Goal: Task Accomplishment & Management: Manage account settings

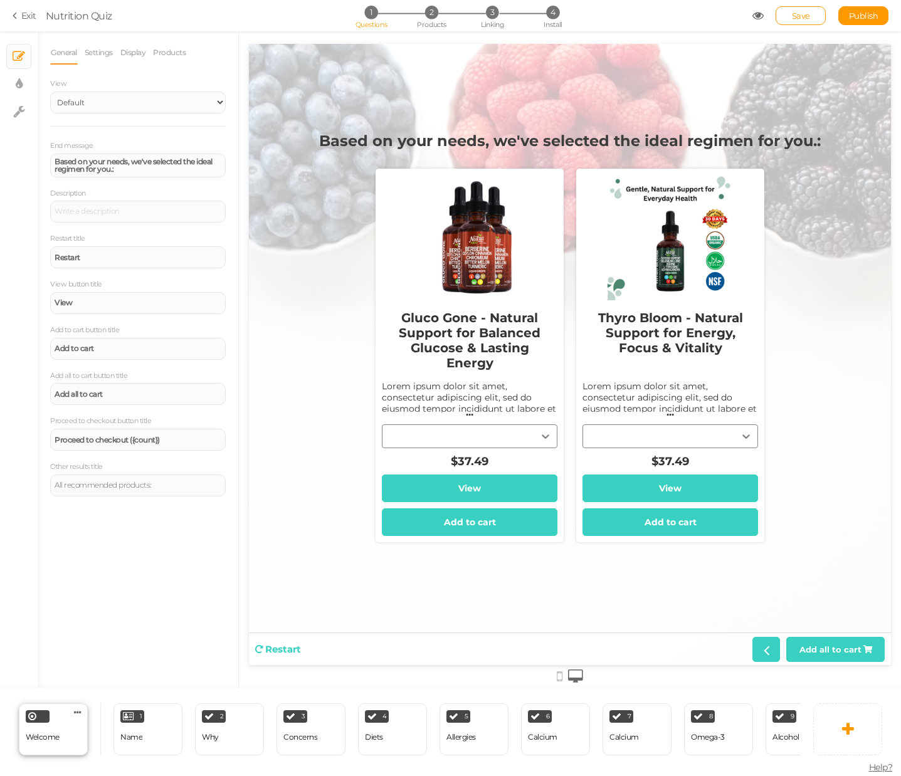
click at [56, 726] on div "Welcome" at bounding box center [43, 737] width 34 height 22
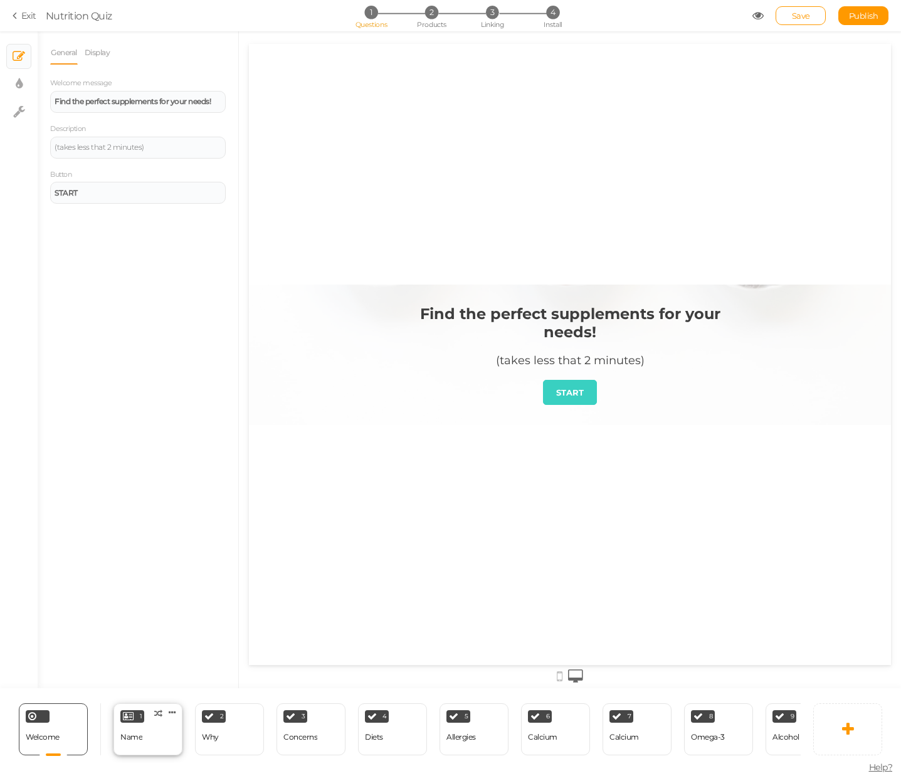
click at [135, 726] on div "Name" at bounding box center [131, 737] width 22 height 22
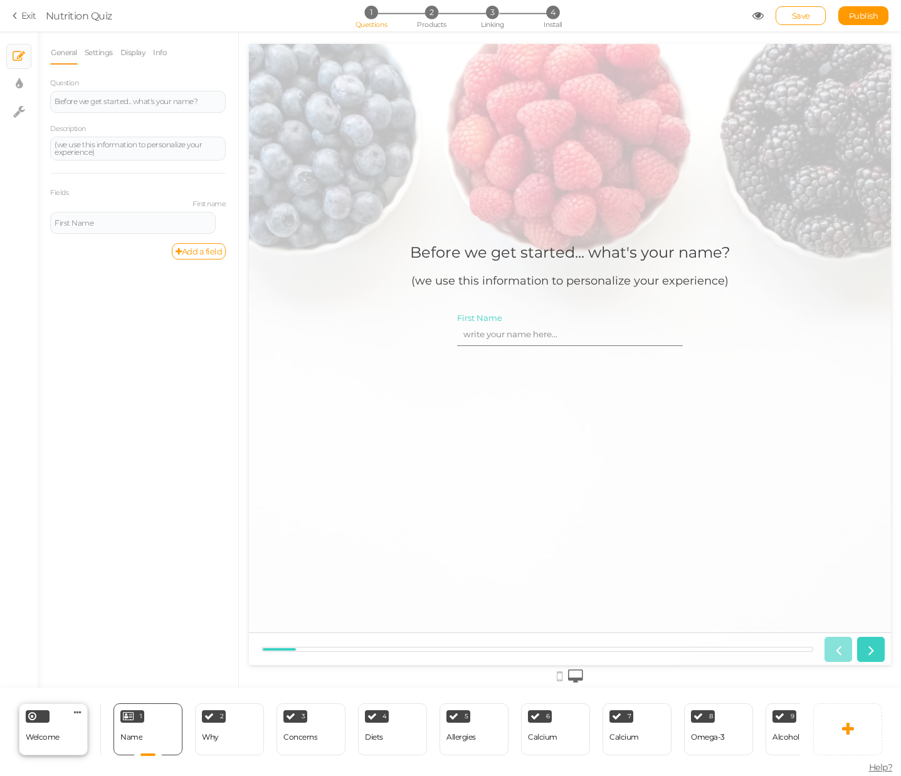
click at [75, 741] on div "Welcome Delete" at bounding box center [53, 729] width 69 height 52
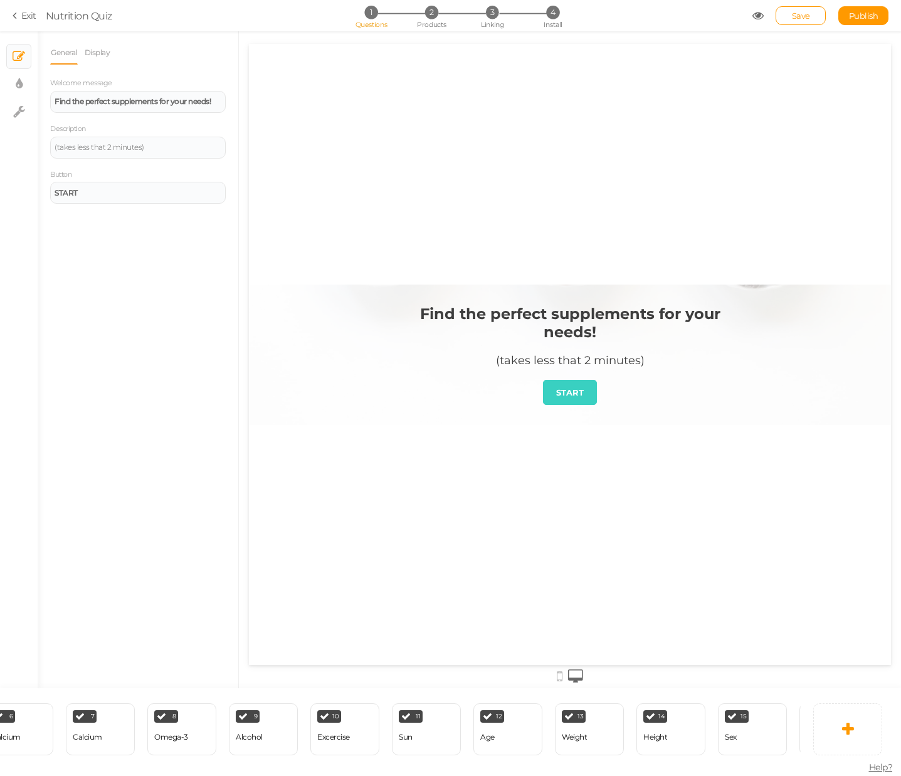
scroll to position [0, 705]
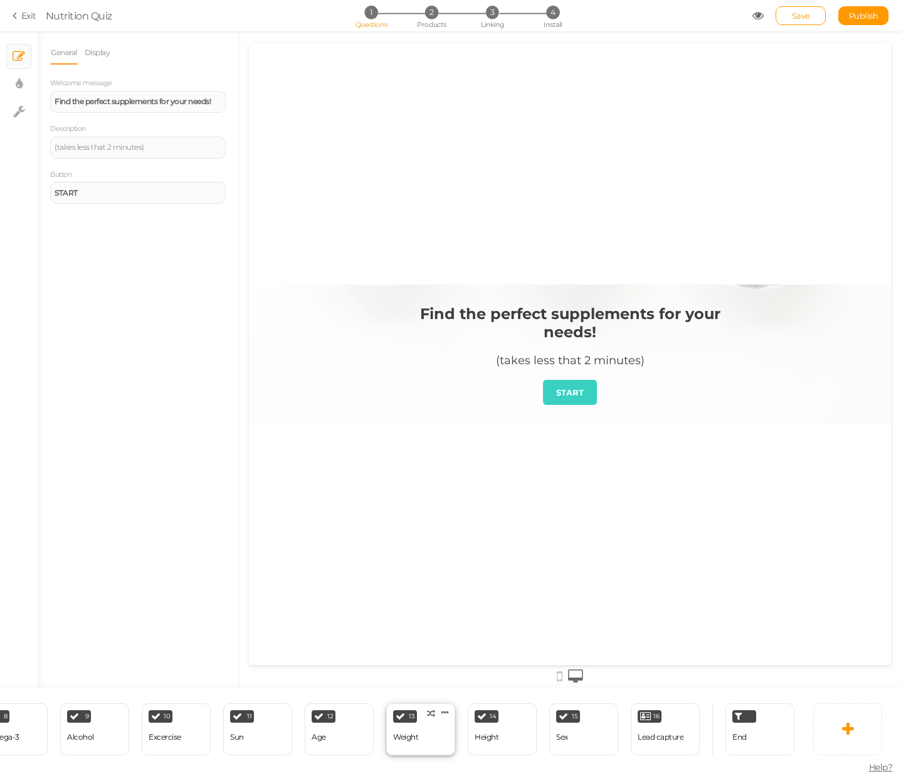
click at [440, 729] on div "13 Weight × Define the conditions to show this slide. Clone Change type Delete" at bounding box center [420, 729] width 69 height 52
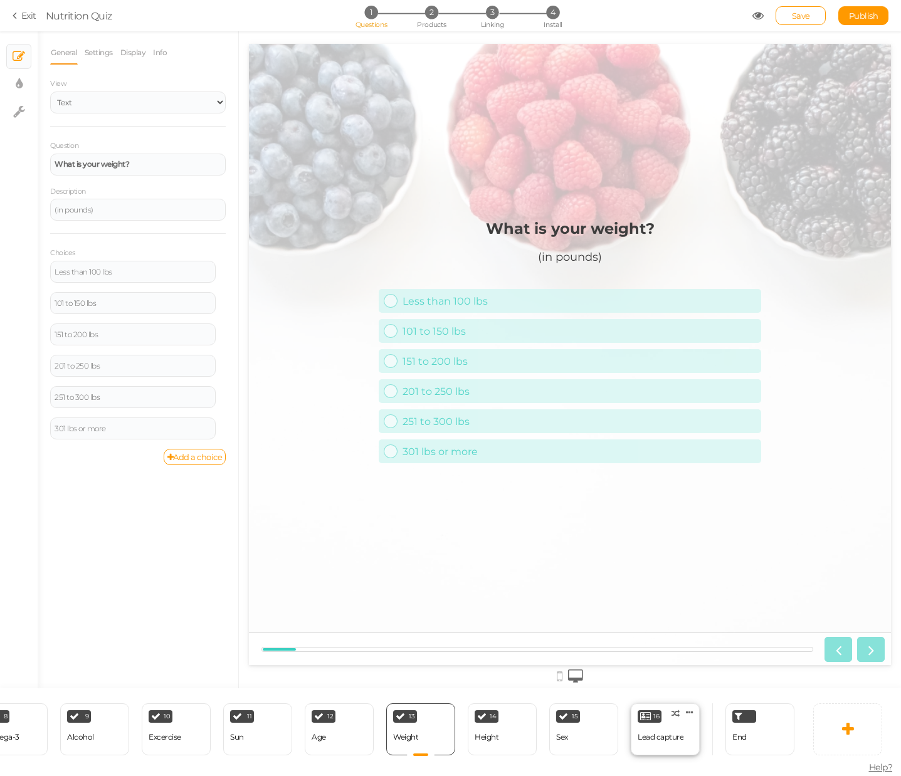
scroll to position [0, 0]
click at [676, 735] on div "Lead capture" at bounding box center [660, 737] width 46 height 9
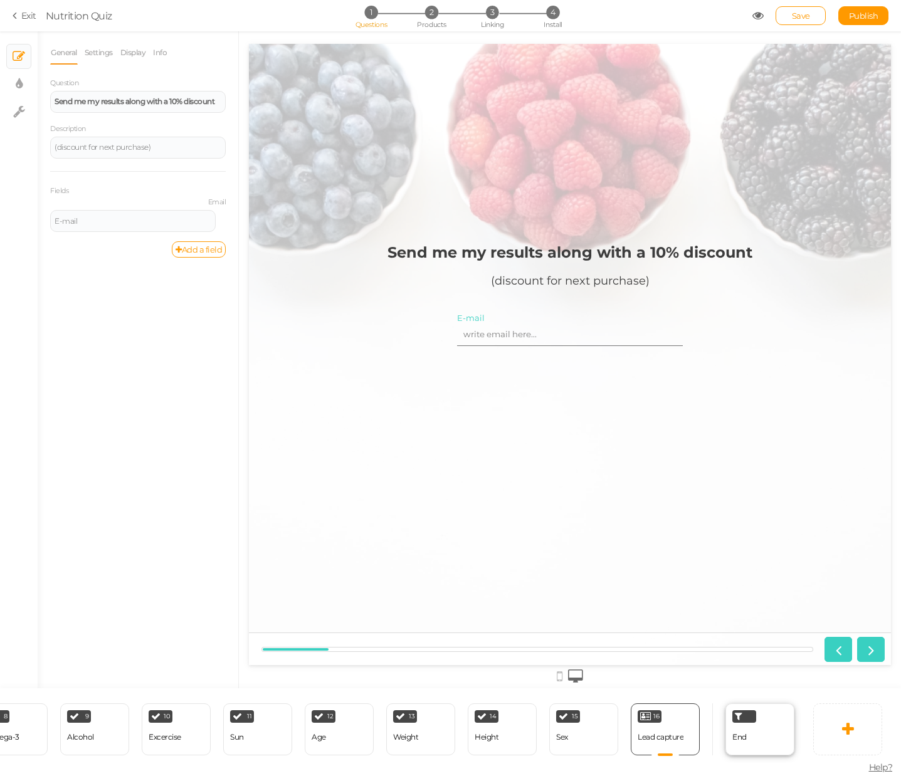
click at [765, 738] on div "End" at bounding box center [759, 729] width 69 height 52
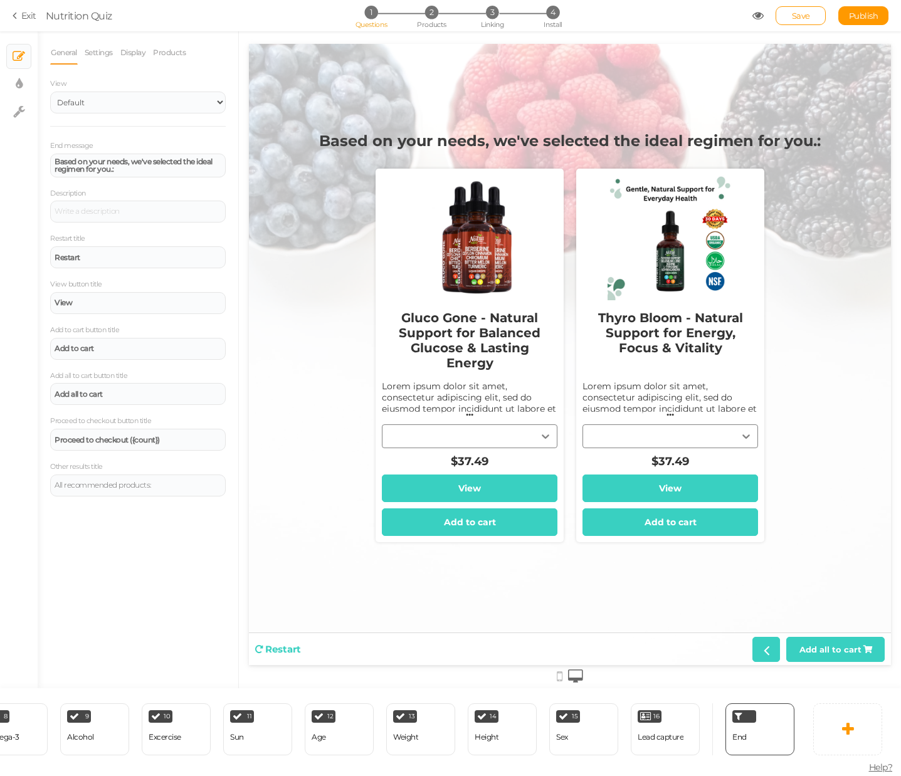
click at [511, 431] on div "Gluco Gone - Natural Support for Balanced Glucose & Lasting Energy Lorem ipsum …" at bounding box center [469, 387] width 175 height 174
click at [558, 431] on div "Gluco Gone - Natural Support for Balanced Glucose & Lasting Energy Lorem ipsum …" at bounding box center [469, 355] width 188 height 373
click at [543, 438] on div "Gluco Gone - Natural Support for Balanced Glucose & Lasting Energy Lorem ipsum …" at bounding box center [469, 387] width 175 height 174
click at [455, 393] on div "Lorem ipsum dolor sit amet, consectetur adipiscing elit, sed do eiusmod tempor …" at bounding box center [469, 419] width 175 height 79
click at [83, 48] on li "General" at bounding box center [67, 53] width 34 height 24
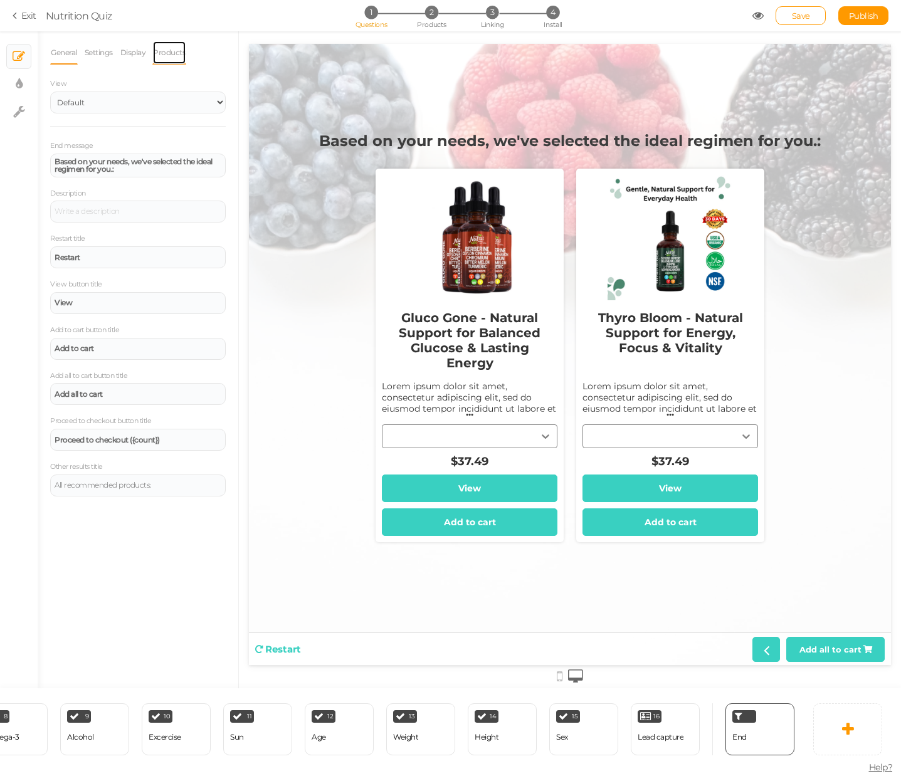
click at [162, 49] on link "Products" at bounding box center [169, 53] width 34 height 24
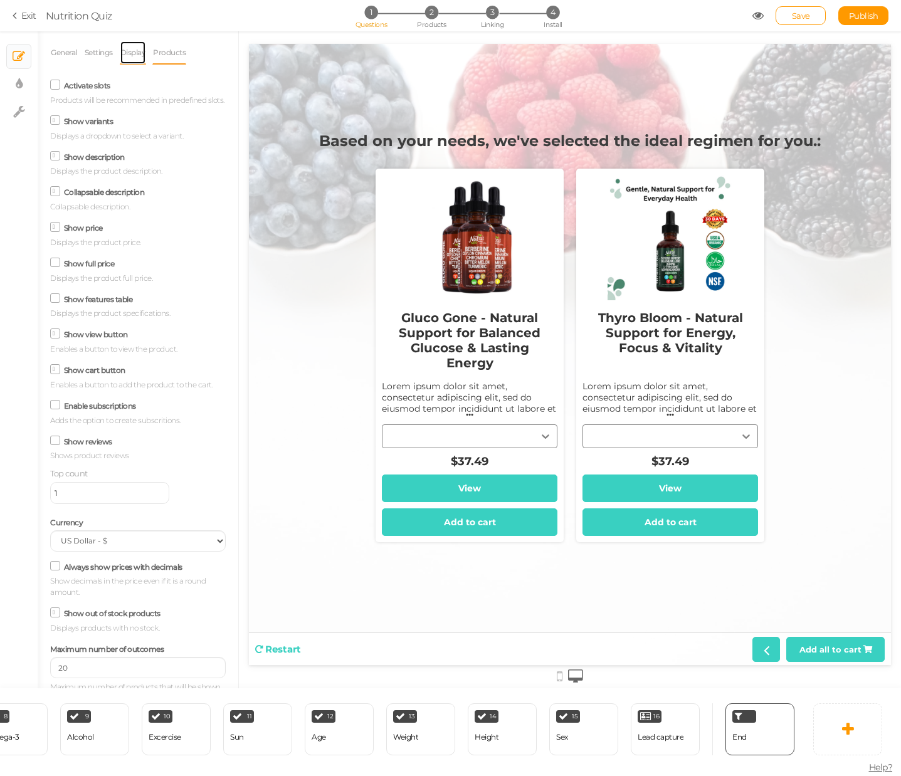
click at [125, 46] on link "Display" at bounding box center [133, 53] width 27 height 24
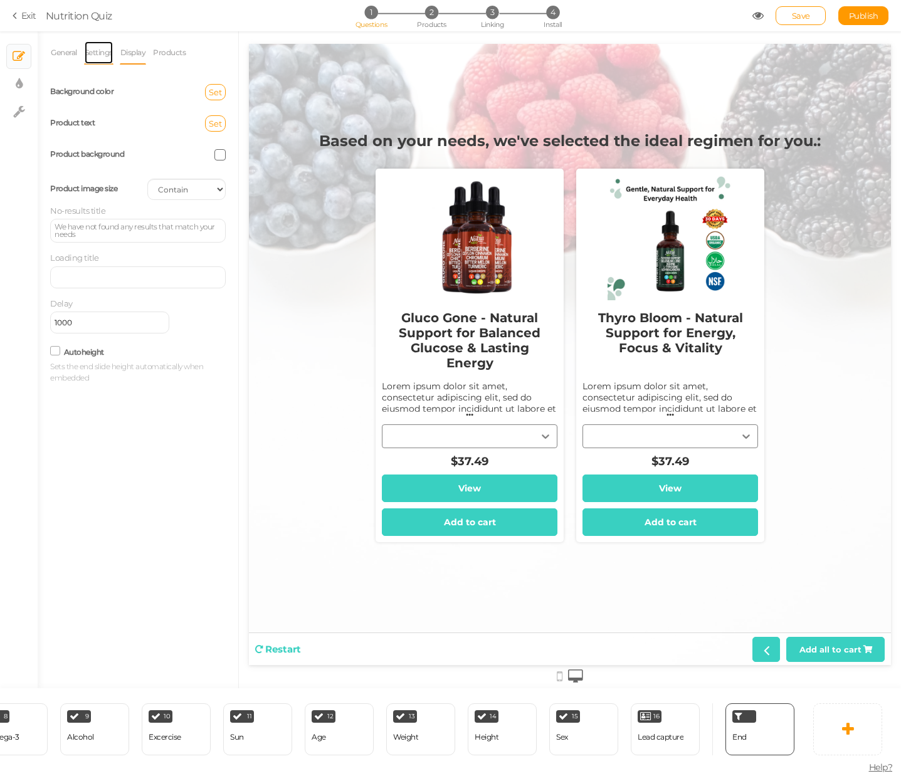
click at [93, 58] on link "Settings" at bounding box center [98, 53] width 29 height 24
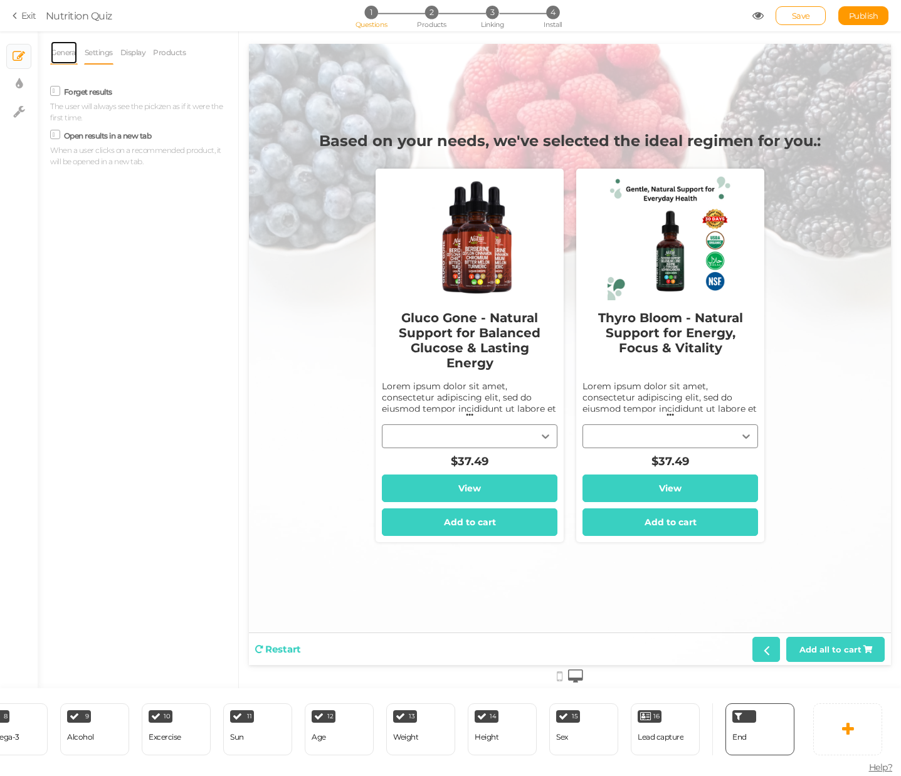
click at [58, 61] on link "General" at bounding box center [64, 53] width 28 height 24
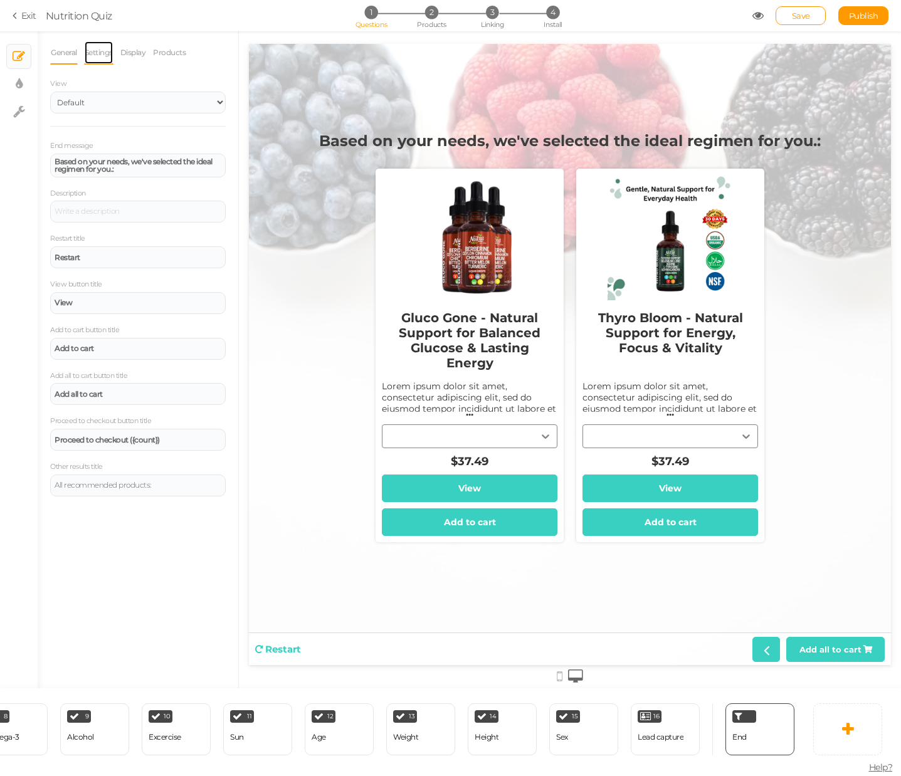
click at [95, 58] on link "Settings" at bounding box center [98, 53] width 29 height 24
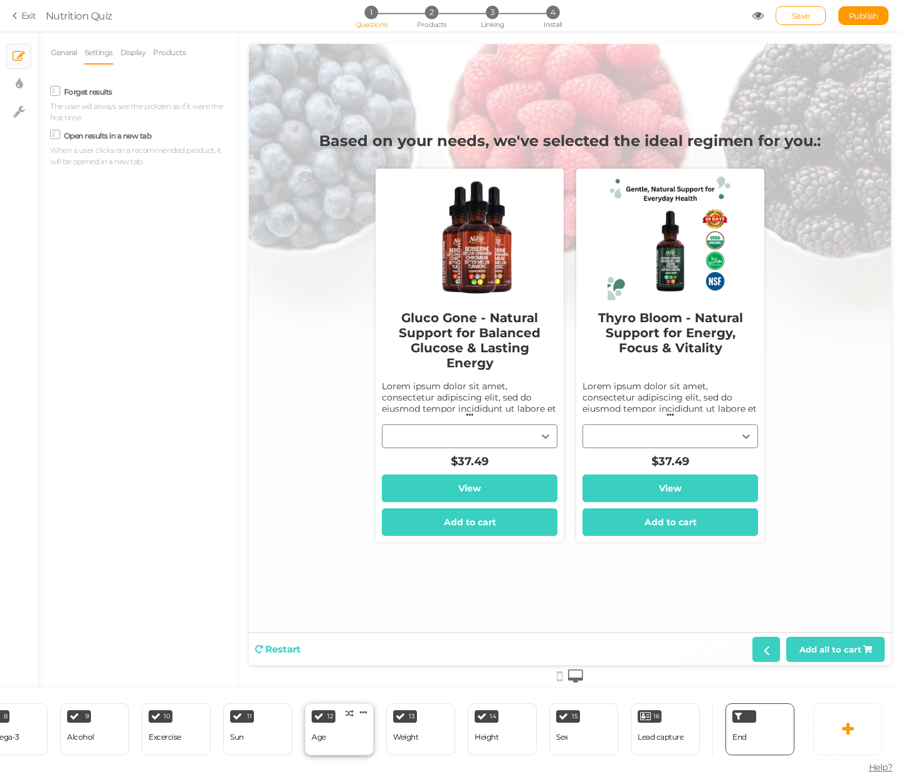
click at [360, 739] on div "12 Age × Define the conditions to show this slide. Clone Change type Delete" at bounding box center [339, 729] width 69 height 52
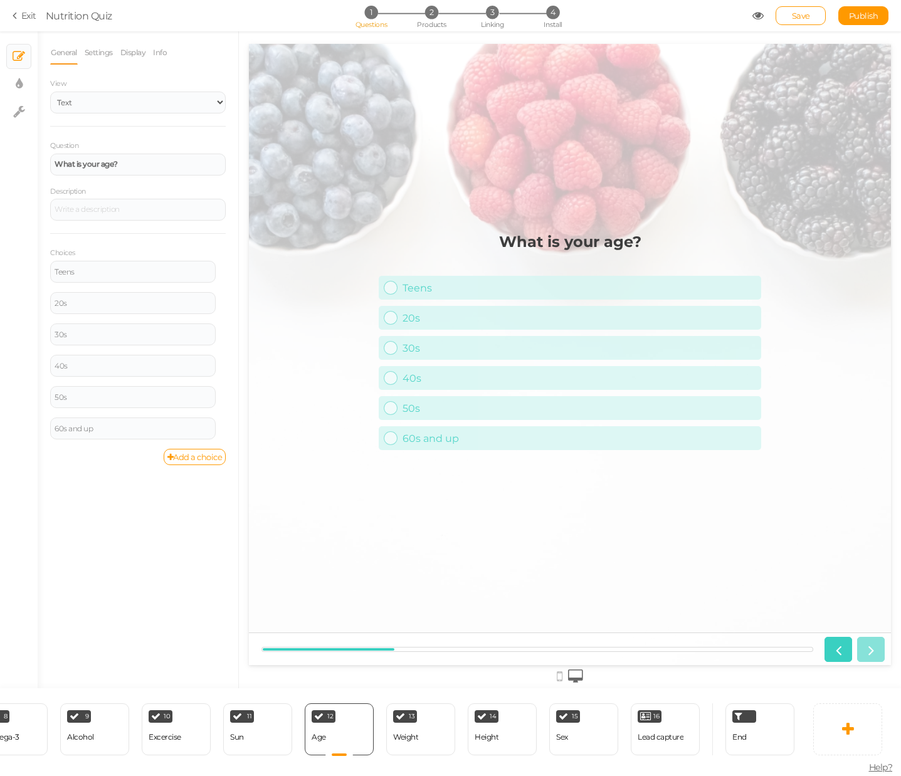
click at [558, 757] on div "Welcome Delete 1 Name × Define the conditions to show this slide. Clone Change …" at bounding box center [400, 728] width 800 height 81
click at [673, 734] on div "Lead capture" at bounding box center [660, 737] width 46 height 9
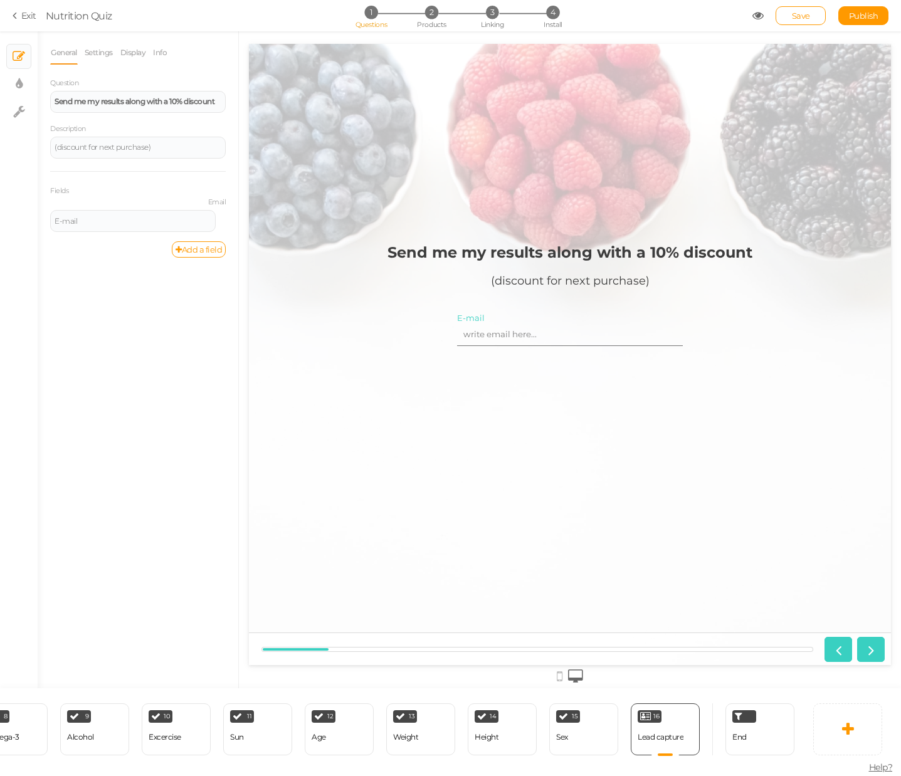
click at [794, 742] on div "End" at bounding box center [756, 729] width 88 height 52
click at [755, 749] on div "End" at bounding box center [759, 729] width 69 height 52
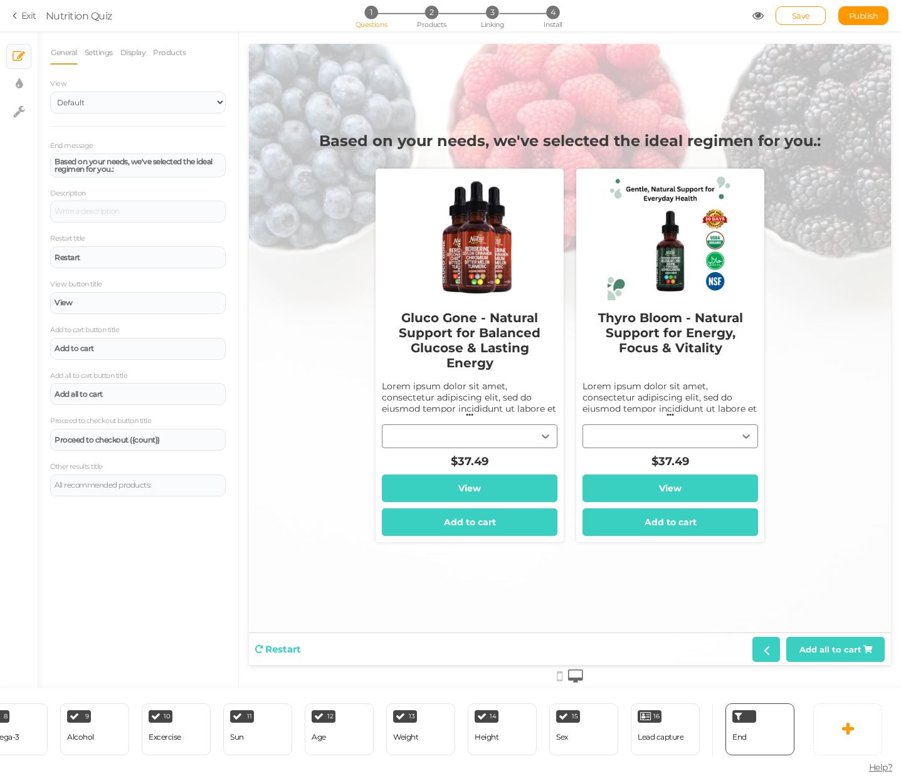
click at [443, 387] on div "Lorem ipsum dolor sit amet, consectetur adipiscing elit, sed do eiusmod tempor …" at bounding box center [469, 419] width 175 height 79
click at [85, 49] on link "Settings" at bounding box center [98, 53] width 29 height 24
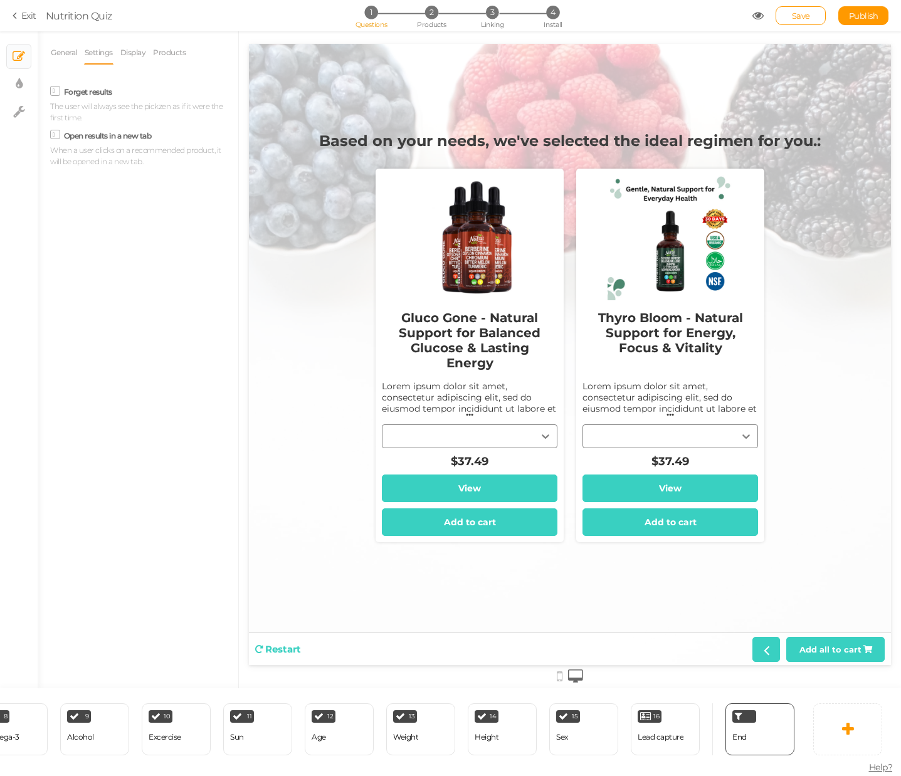
click at [119, 50] on li "Settings" at bounding box center [102, 53] width 36 height 24
click at [59, 51] on link "General" at bounding box center [64, 53] width 28 height 24
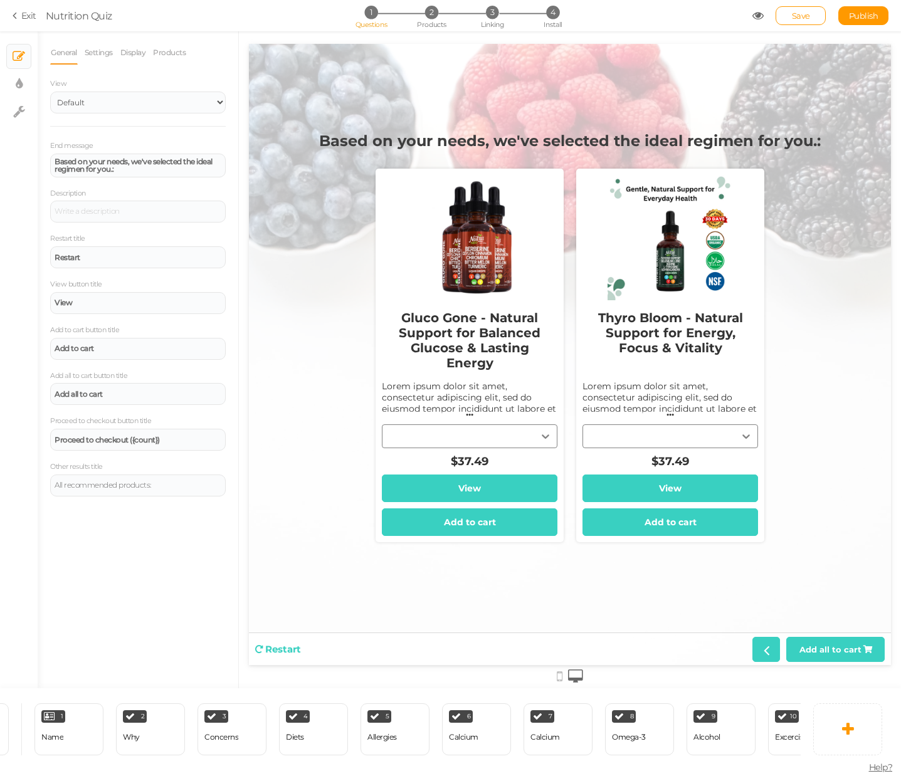
scroll to position [0, 76]
click at [22, 86] on icon at bounding box center [19, 84] width 7 height 13
select select "2"
select select "montserrat"
select select "fade"
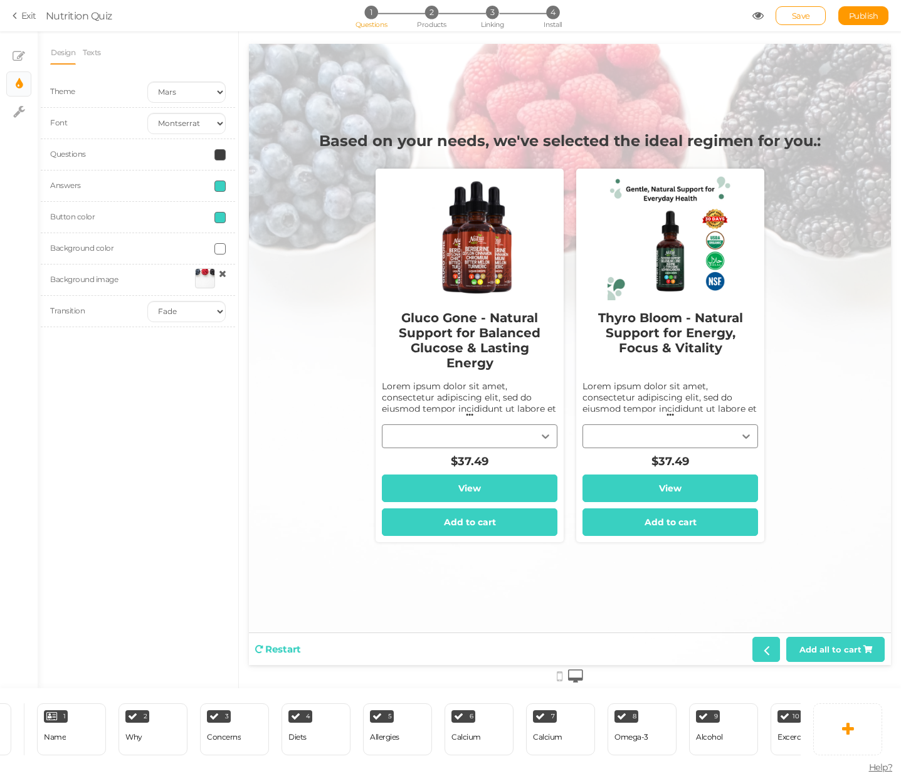
click at [26, 23] on section "Exit Nutrition Quiz 1 Questions 2 Products 3 Linking 4 Install Save Publish" at bounding box center [450, 15] width 901 height 31
click at [26, 16] on link "Exit" at bounding box center [25, 15] width 24 height 13
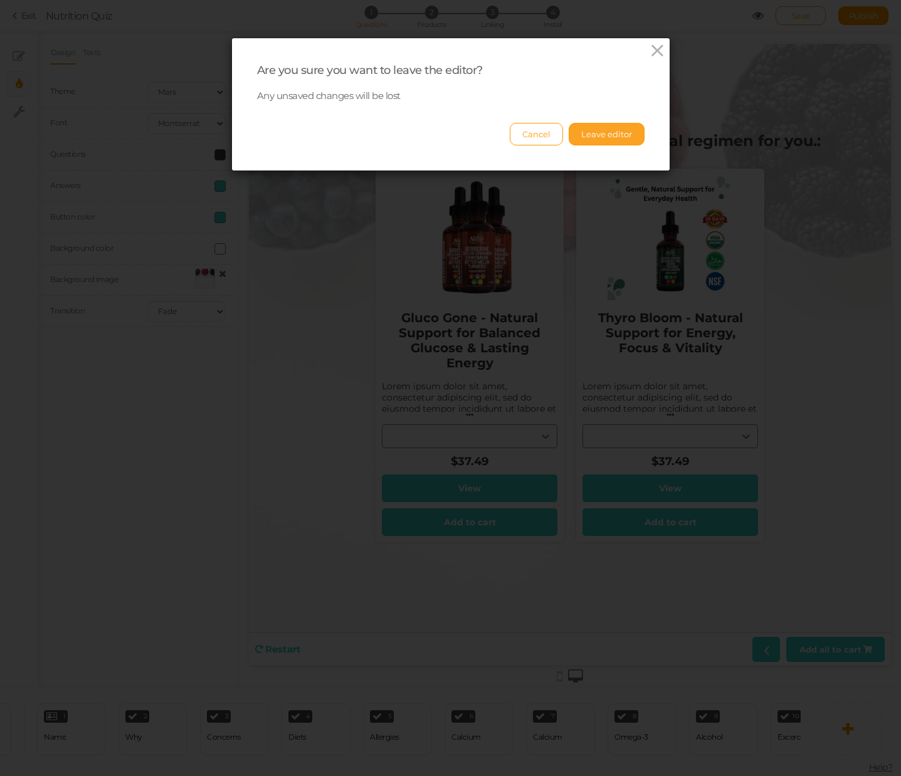
click at [582, 137] on button "Leave editor" at bounding box center [606, 134] width 76 height 23
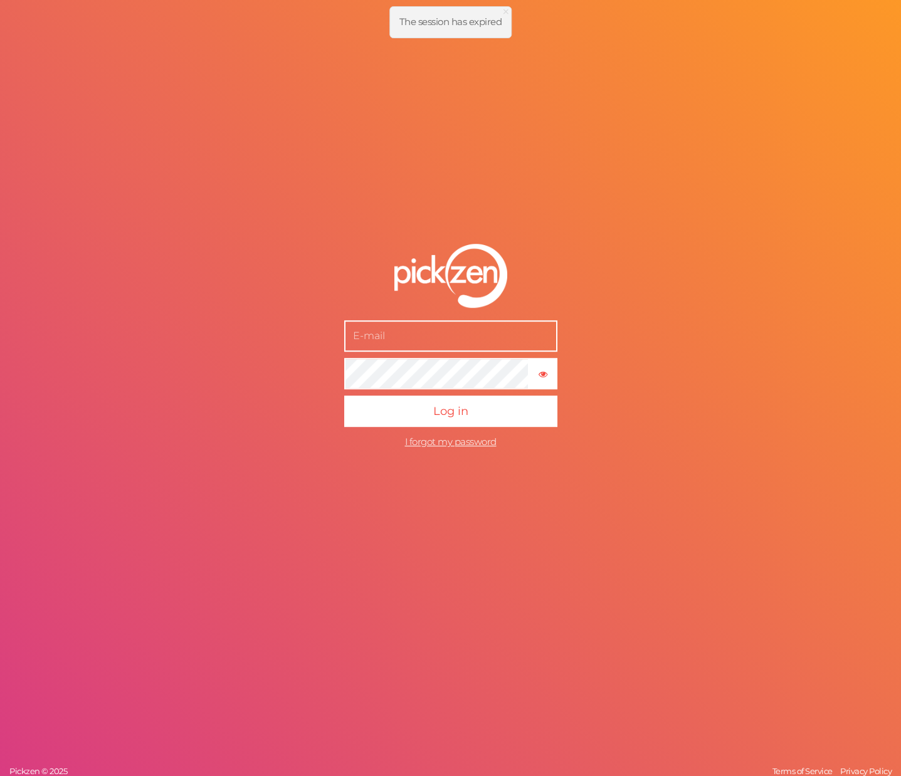
click at [436, 339] on input "text" at bounding box center [450, 335] width 213 height 31
click at [344, 395] on button "Log in" at bounding box center [450, 410] width 213 height 31
type input "[EMAIL_ADDRESS][DOMAIN_NAME]"
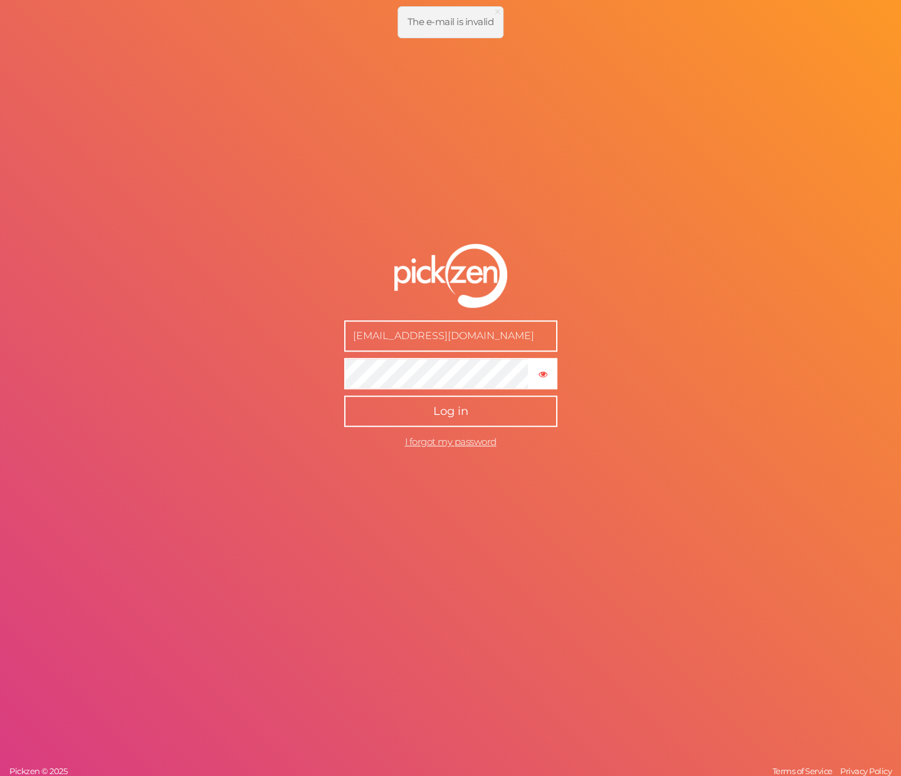
click at [382, 419] on button "Log in" at bounding box center [450, 410] width 213 height 31
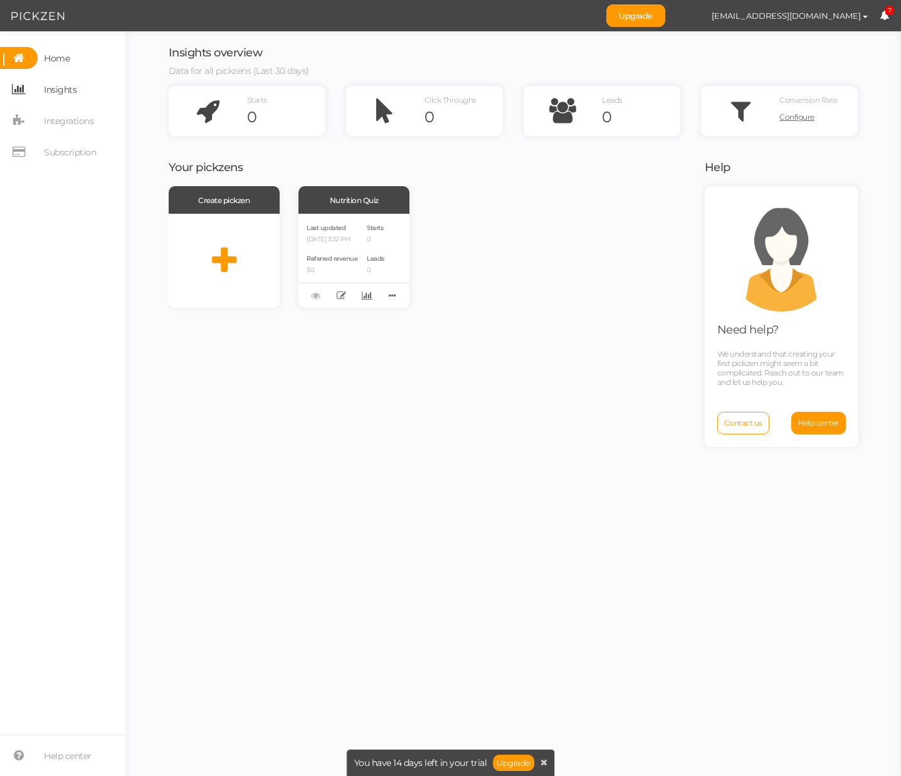
click at [63, 85] on span "Insights" at bounding box center [60, 90] width 33 height 20
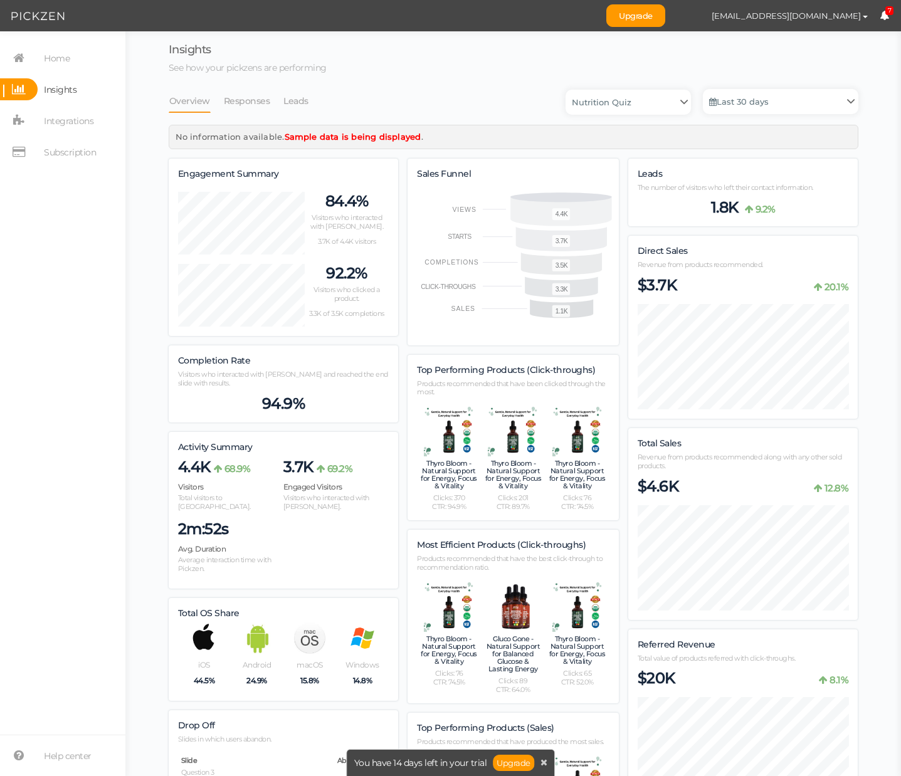
scroll to position [1587, 689]
click at [53, 58] on span "Home" at bounding box center [57, 58] width 26 height 20
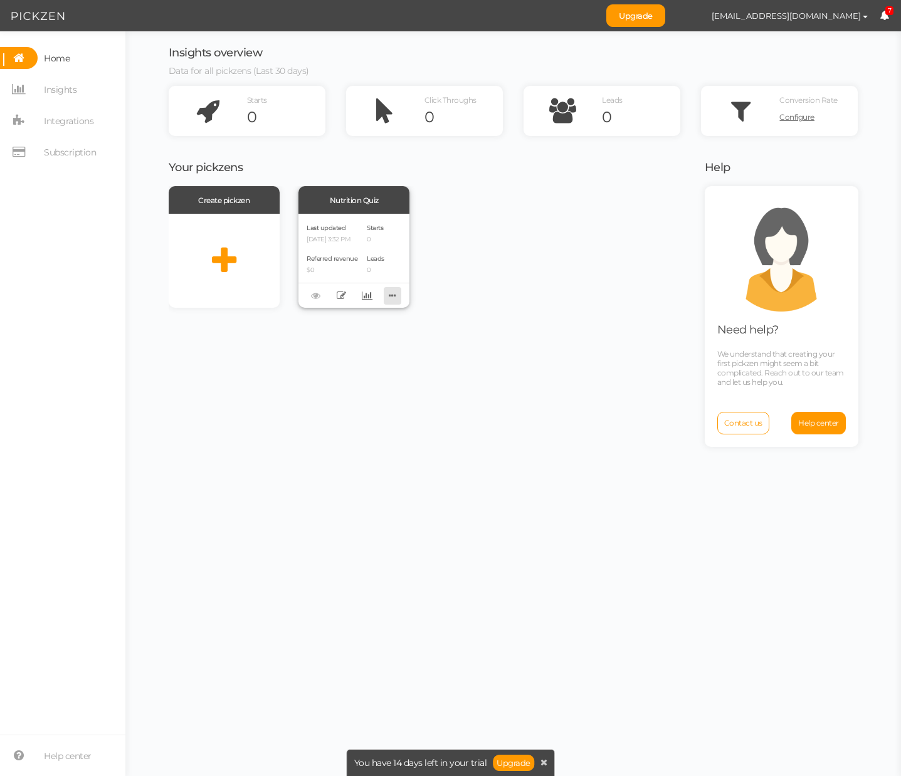
click at [393, 293] on icon at bounding box center [393, 295] width 18 height 19
click at [441, 285] on div "Create pickzen Nutrition Quiz Last updated [DATE] 3:32 PM Referred revenue $0 S…" at bounding box center [429, 247] width 520 height 122
click at [796, 115] on span "Configure" at bounding box center [796, 116] width 35 height 9
click at [84, 117] on span "Integrations" at bounding box center [69, 121] width 50 height 20
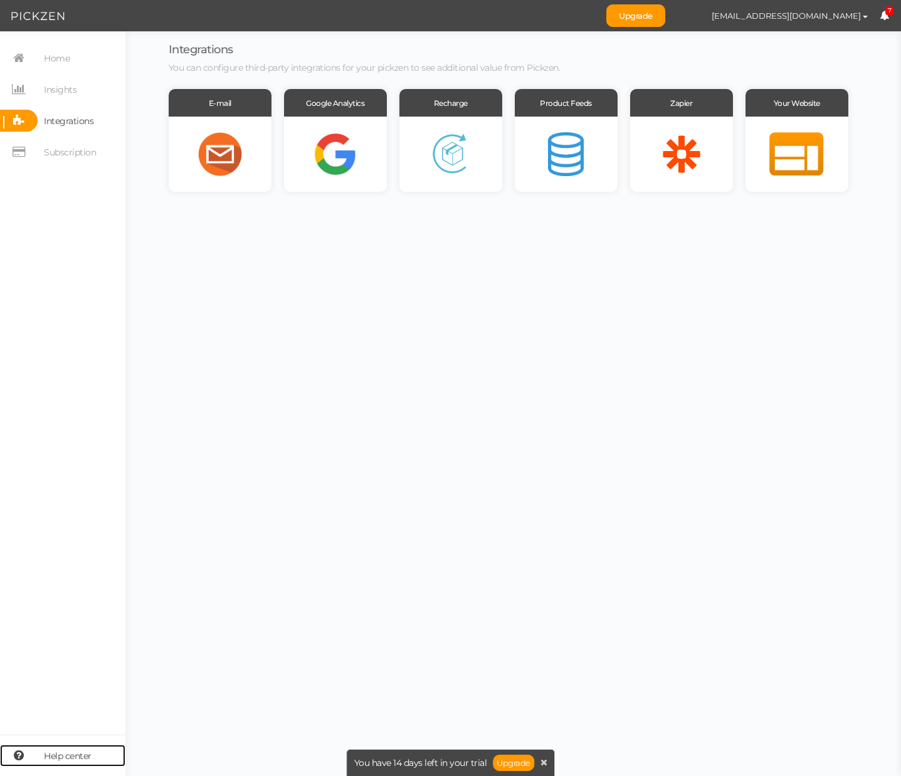
click at [61, 753] on span "Help center" at bounding box center [68, 756] width 48 height 20
